Goal: Task Accomplishment & Management: Use online tool/utility

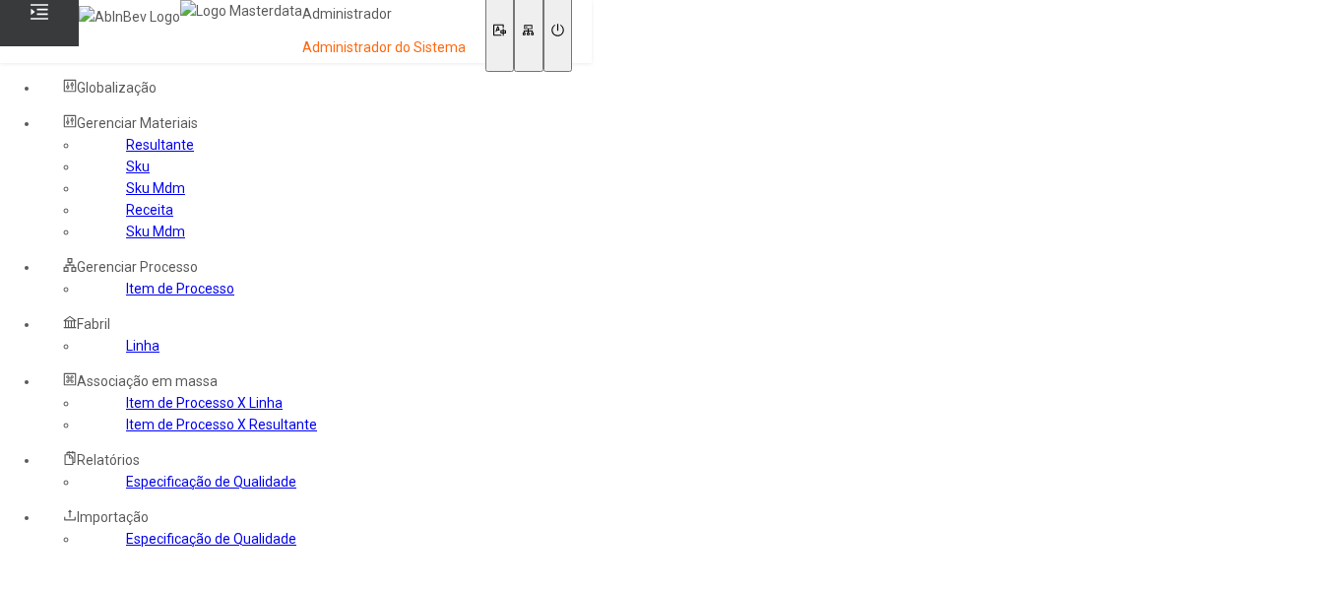
click at [24, 566] on nz-content at bounding box center [24, 574] width 0 height 16
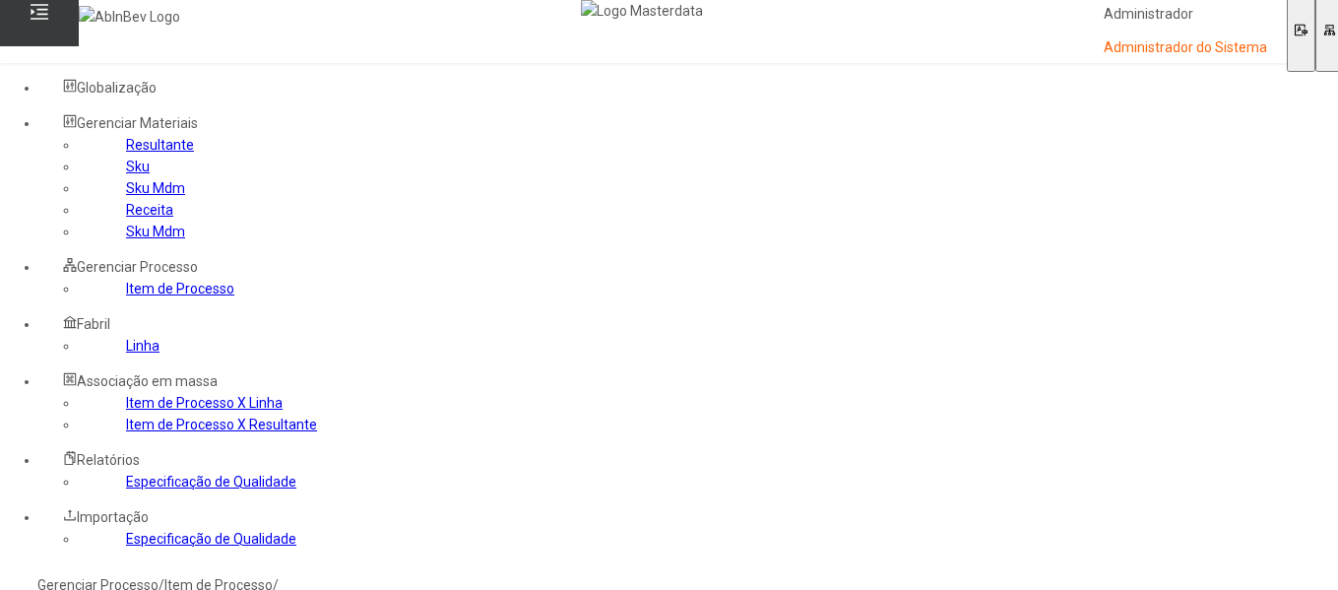
click at [126, 196] on link "Sku Mdm" at bounding box center [155, 188] width 59 height 16
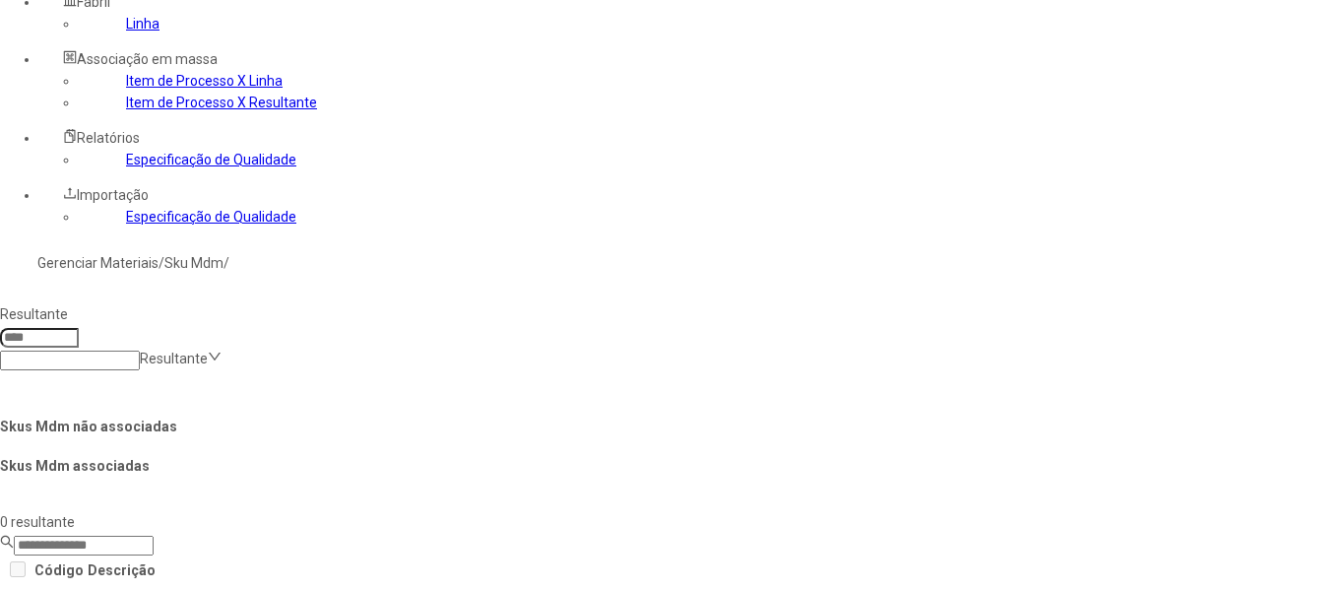
scroll to position [203, 0]
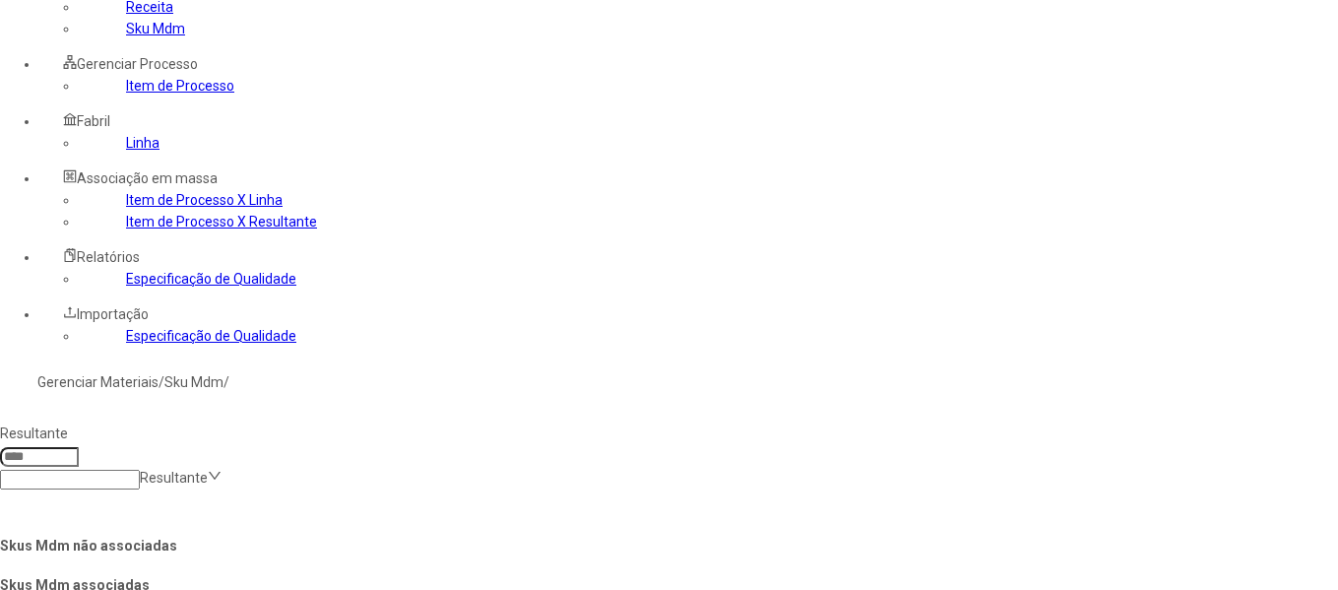
click at [126, 36] on link "Sku Mdm" at bounding box center [155, 29] width 59 height 16
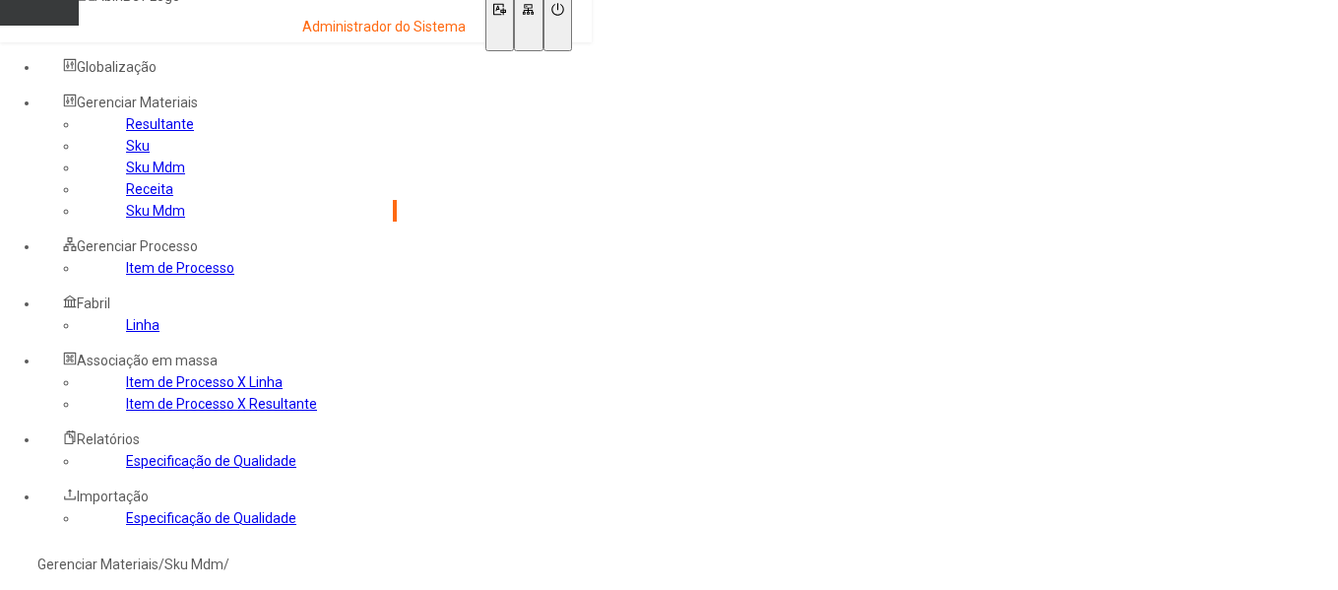
scroll to position [20, 0]
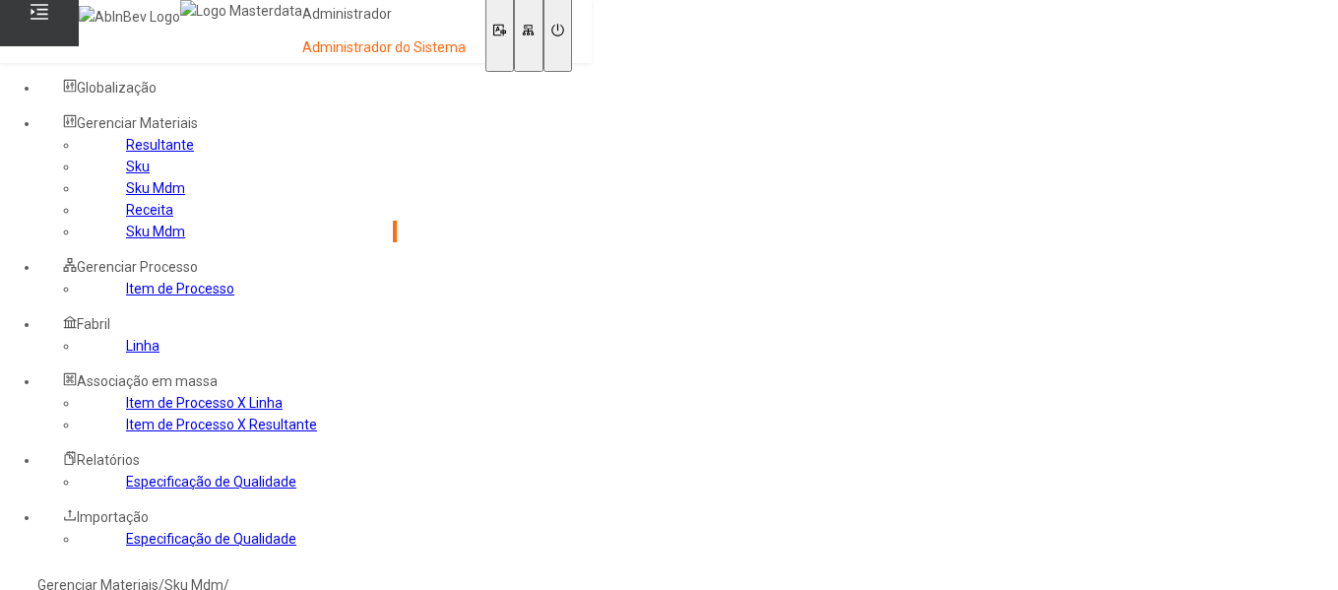
click at [126, 196] on link "Sku Mdm" at bounding box center [155, 188] width 59 height 16
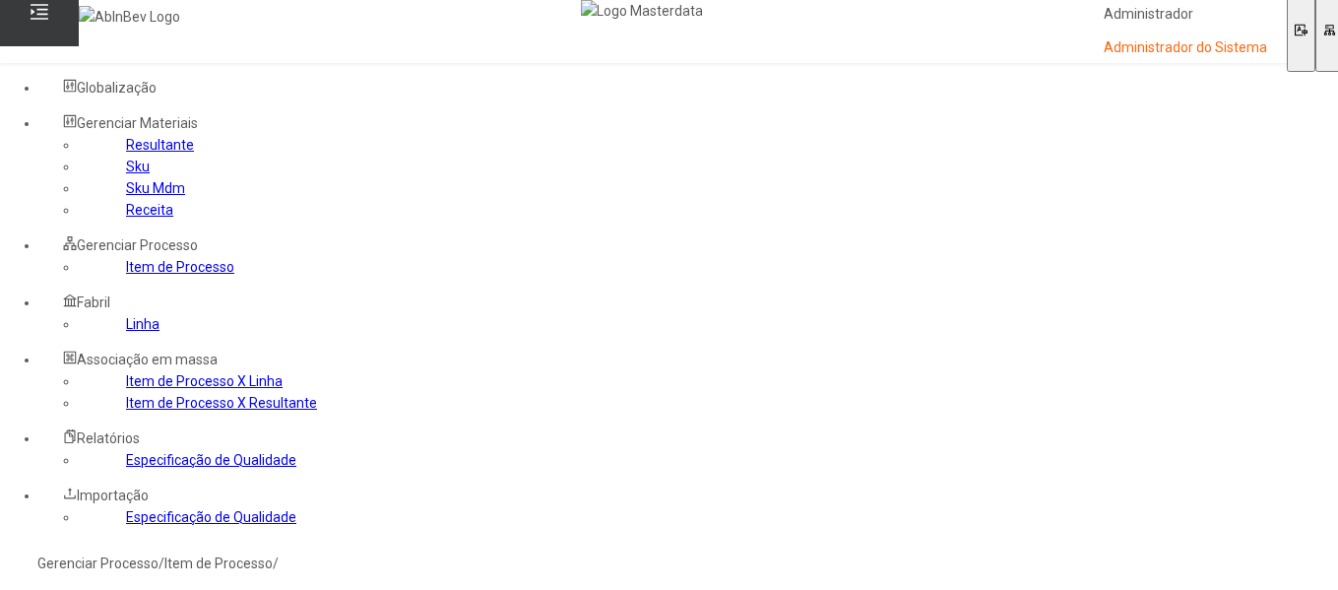
click at [164, 196] on link "Sku Mdm" at bounding box center [155, 188] width 59 height 16
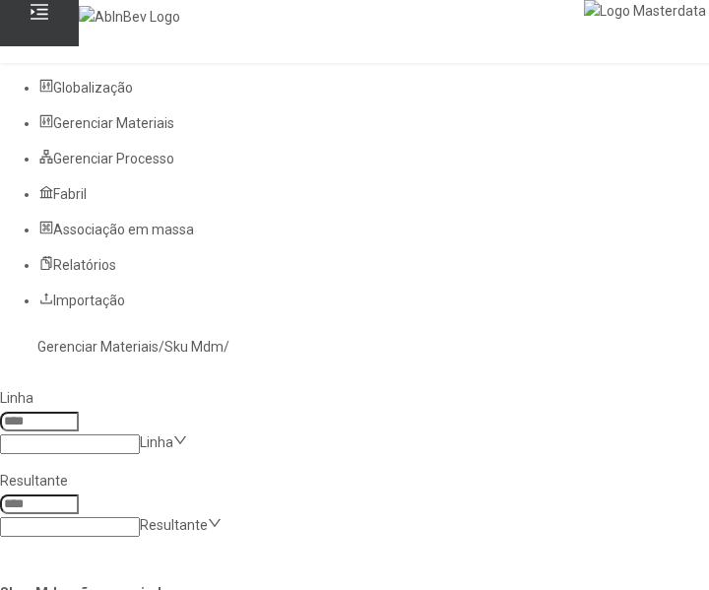
click at [140, 434] on input at bounding box center [70, 444] width 140 height 20
